Goal: Navigation & Orientation: Understand site structure

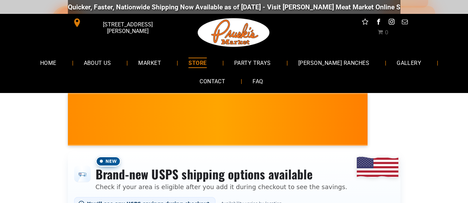
scroll to position [35, 0]
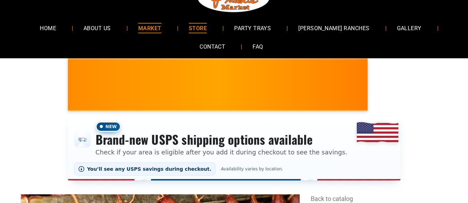
click at [162, 29] on span "MARKET" at bounding box center [149, 28] width 23 height 10
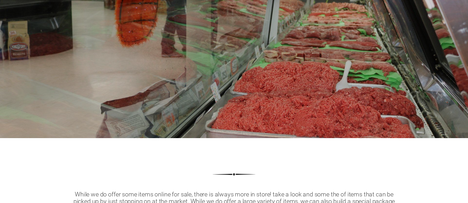
scroll to position [208, 0]
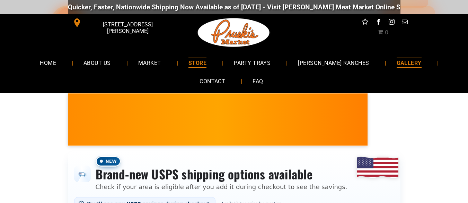
click at [397, 59] on span "GALLERY" at bounding box center [409, 63] width 25 height 10
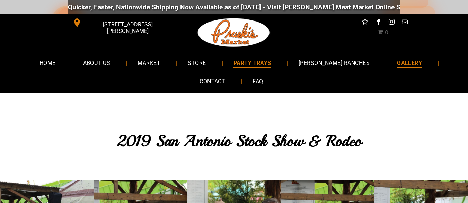
click at [271, 63] on span "PARTY TRAYS" at bounding box center [253, 63] width 38 height 10
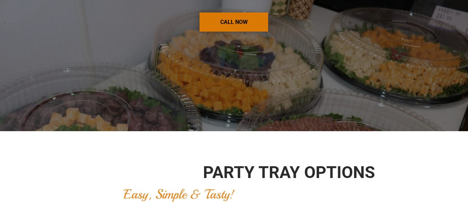
scroll to position [901, 0]
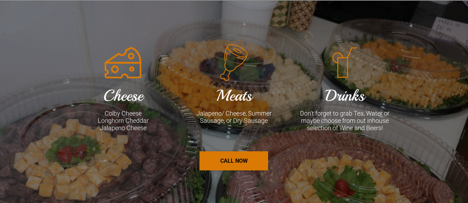
click at [226, 96] on font "Meats" at bounding box center [234, 96] width 36 height 20
click at [236, 68] on icon at bounding box center [234, 62] width 44 height 39
